Goal: Check status: Check status

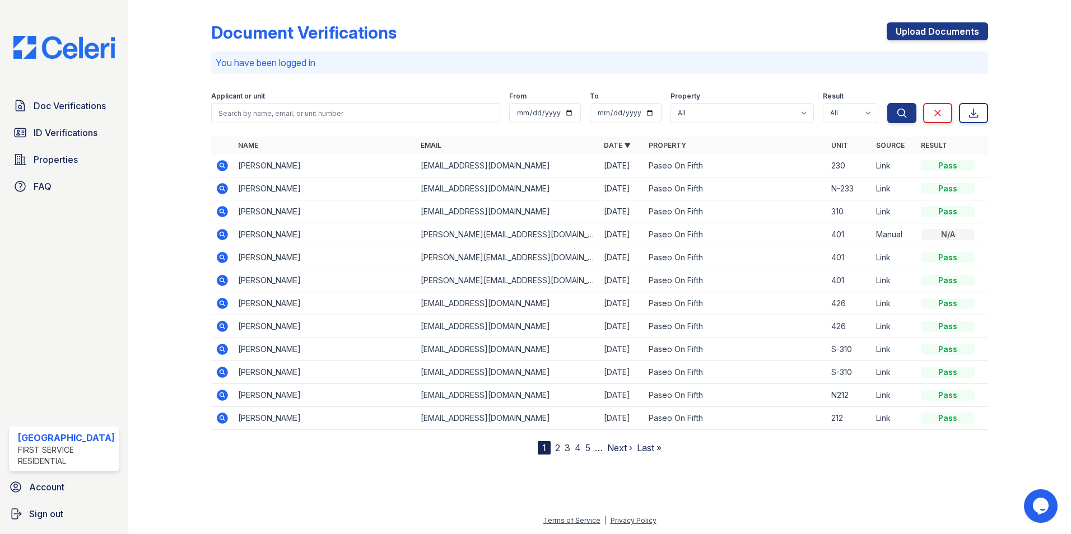
click at [224, 168] on icon at bounding box center [222, 165] width 11 height 11
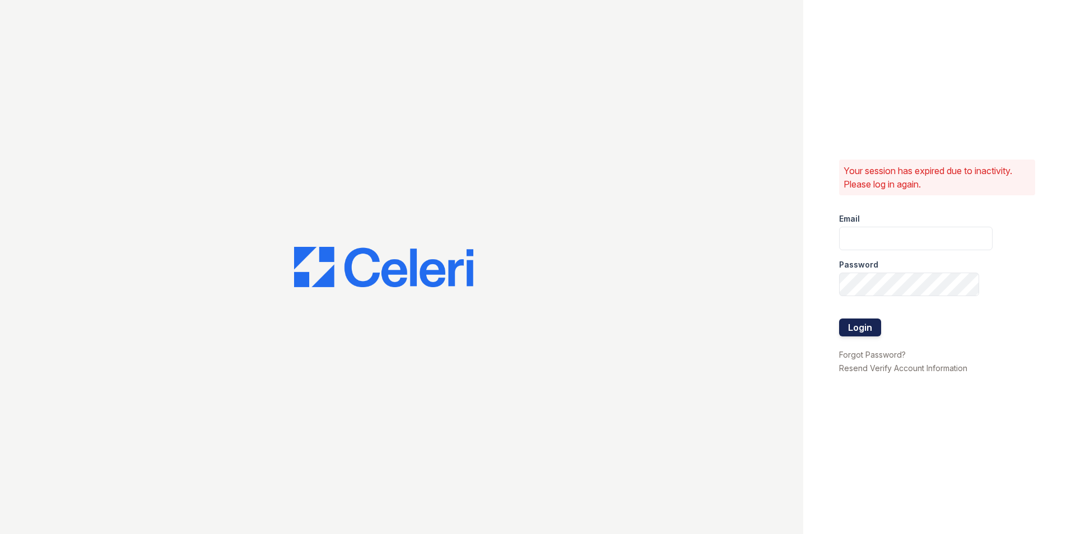
type input "leasing@paseoparkslope.com"
click at [858, 324] on button "Login" at bounding box center [860, 328] width 42 height 18
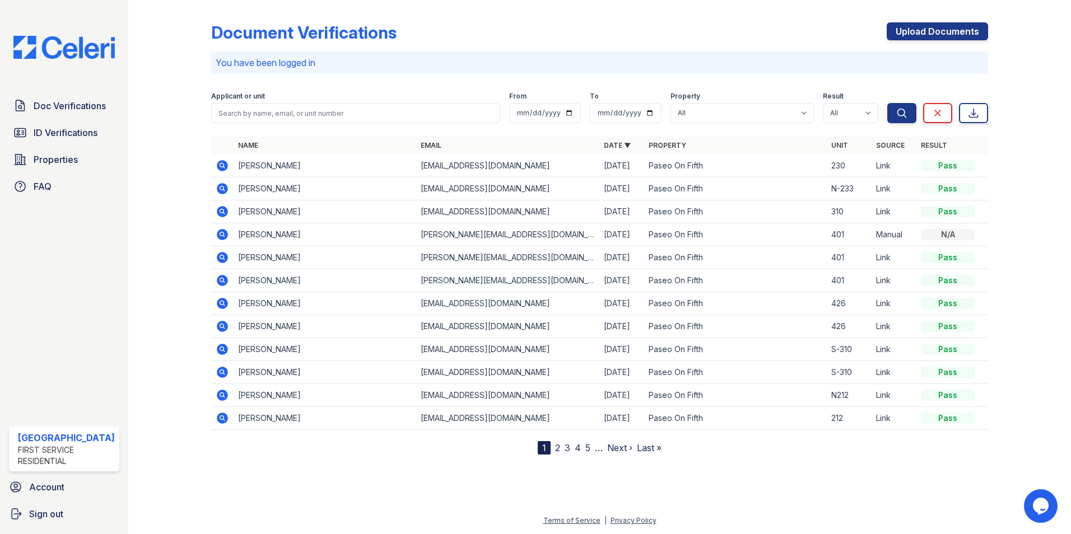
click at [218, 163] on icon at bounding box center [222, 165] width 11 height 11
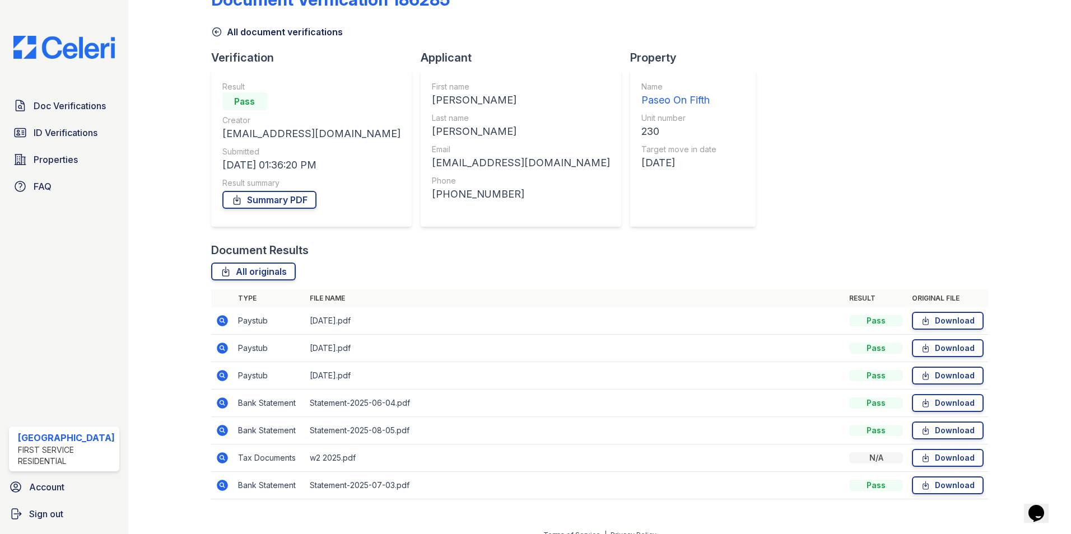
scroll to position [48, 0]
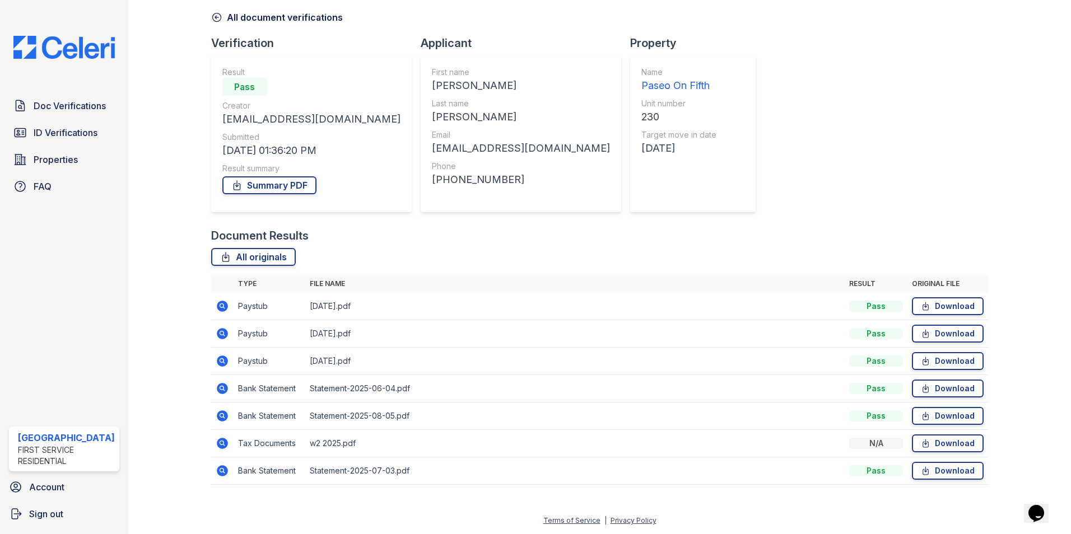
click at [217, 309] on icon at bounding box center [222, 306] width 11 height 11
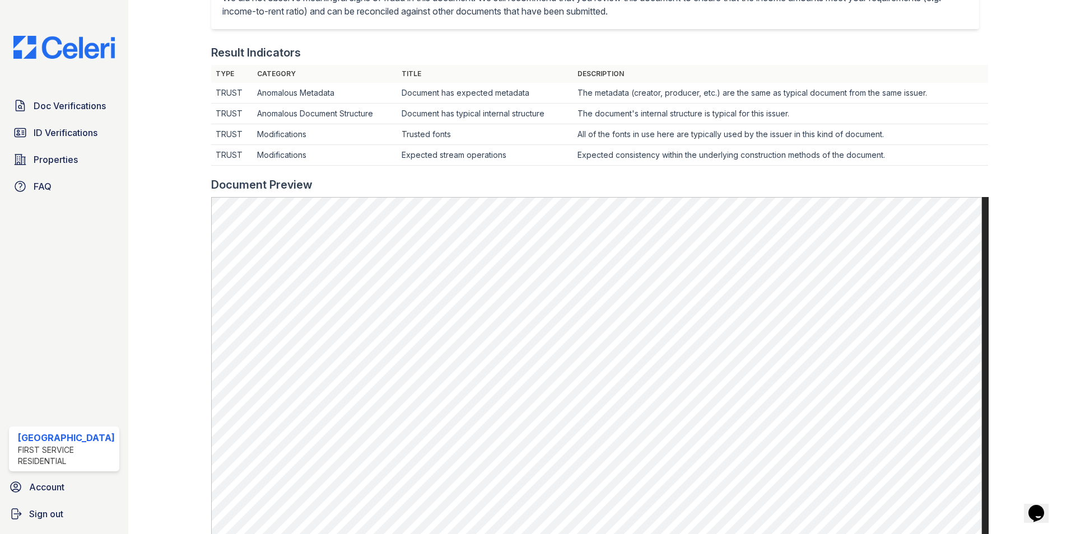
scroll to position [336, 0]
